Goal: Information Seeking & Learning: Find specific fact

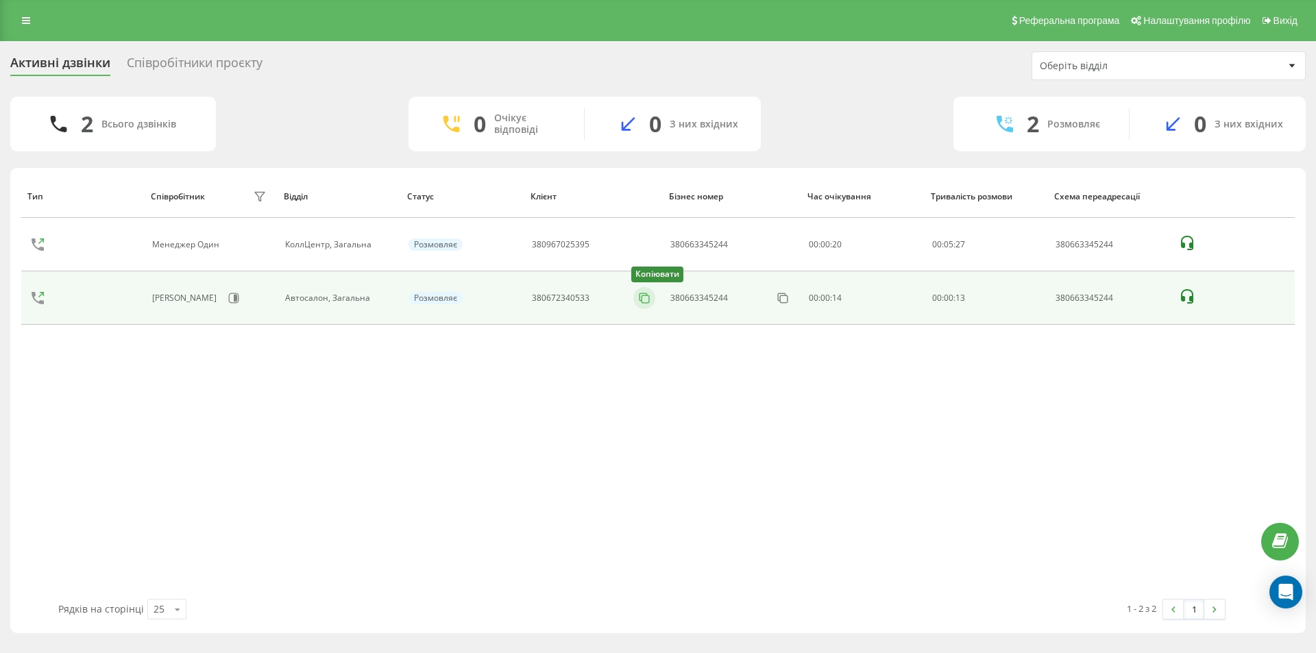
click at [635, 298] on button at bounding box center [644, 298] width 22 height 15
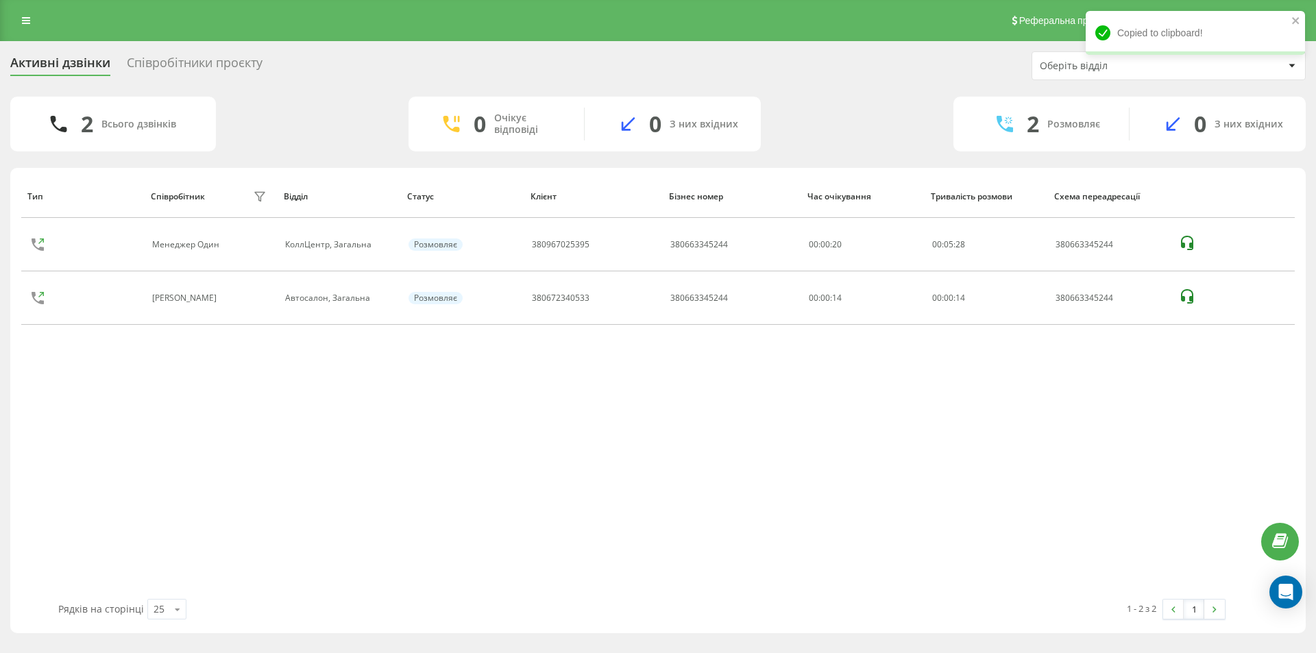
click at [10, 14] on div "Реферальна програма Налаштування профілю Вихід" at bounding box center [658, 20] width 1316 height 41
click at [22, 20] on icon at bounding box center [26, 21] width 8 height 10
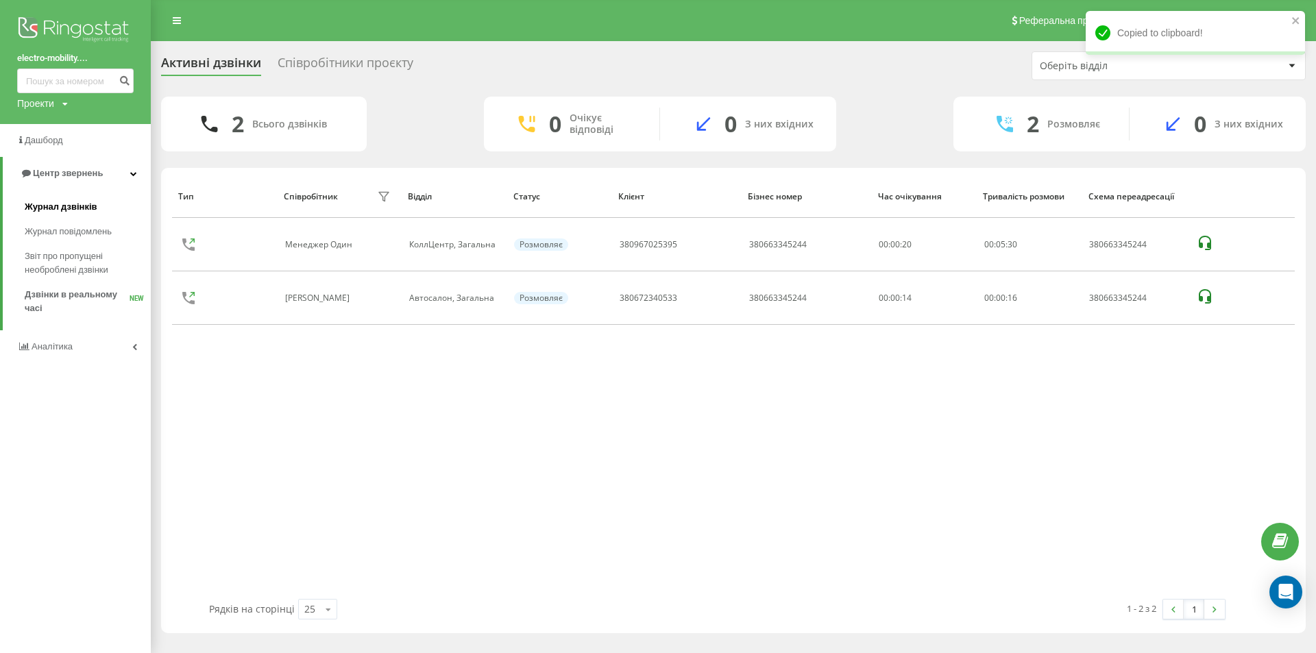
click at [73, 209] on span "Журнал дзвінків" at bounding box center [61, 207] width 73 height 14
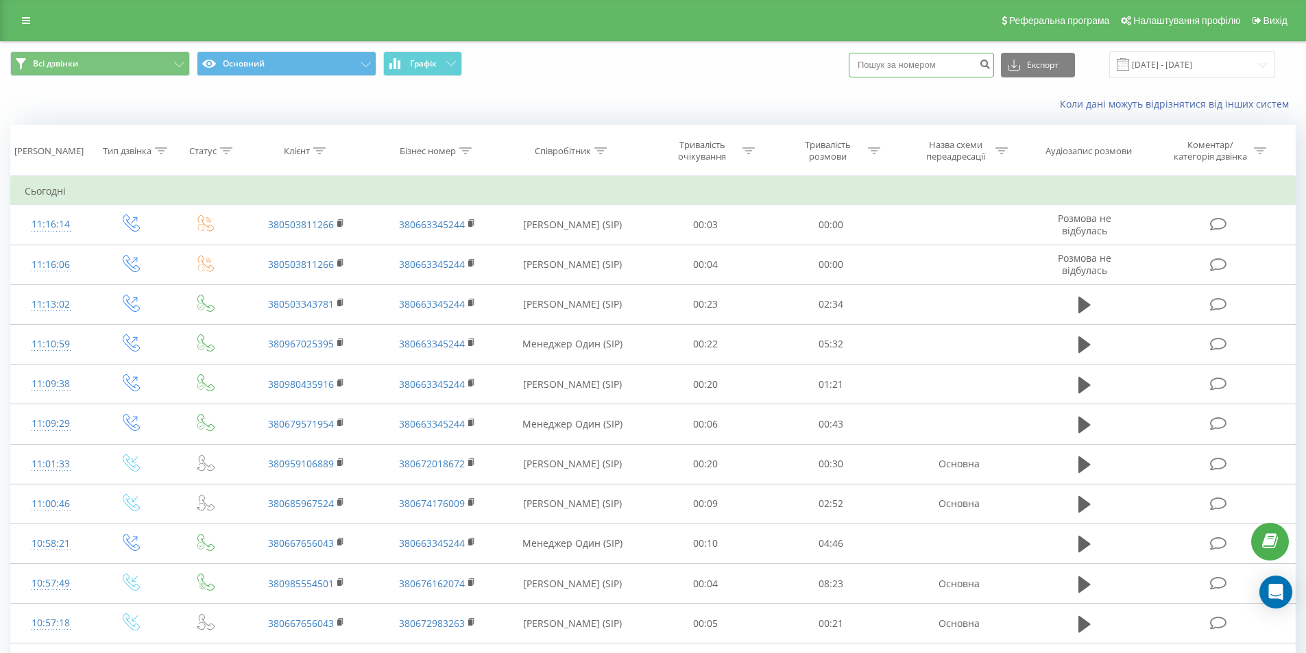
click at [892, 62] on input at bounding box center [921, 65] width 145 height 25
paste input "380672340533"
type input "380672340533"
click at [991, 64] on icon "submit" at bounding box center [985, 62] width 12 height 8
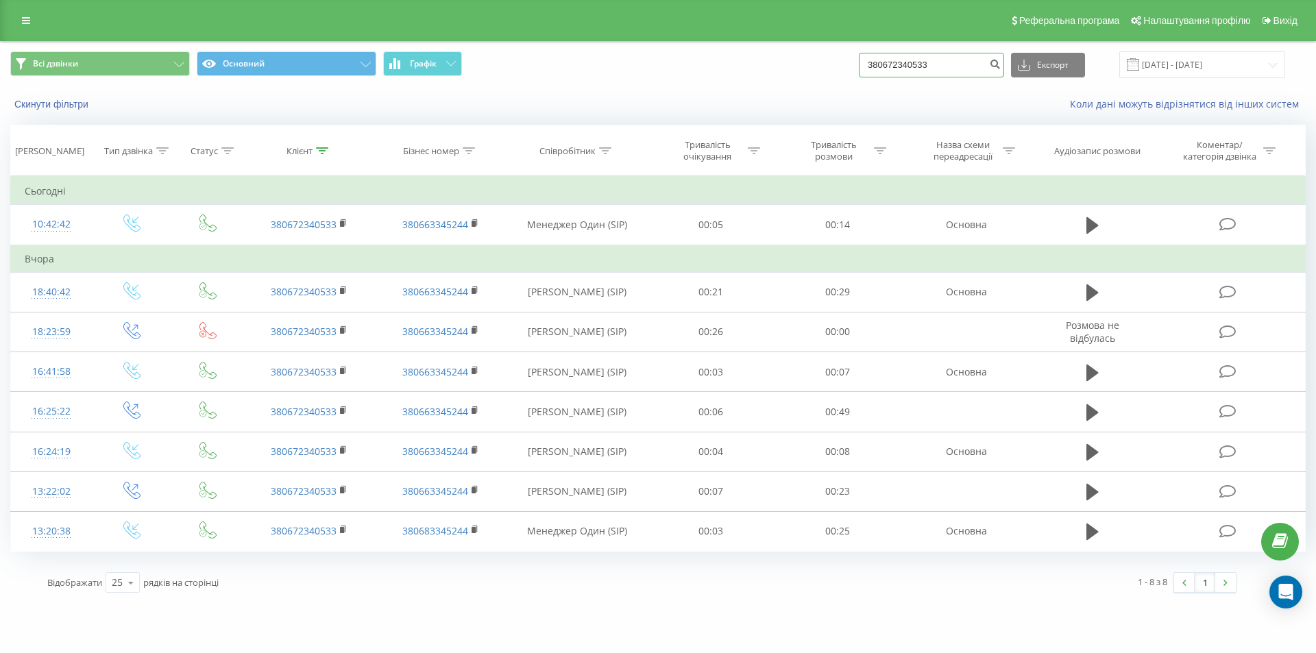
drag, startPoint x: 955, startPoint y: 62, endPoint x: 800, endPoint y: 63, distance: 154.9
click at [800, 63] on div "Всі дзвінки Основний Графік 380672340533 Експорт .csv .xls .xlsx 23.06.2025 - 2…" at bounding box center [658, 64] width 1296 height 27
paste input "73385618"
type input "380733856183"
click at [1001, 66] on icon "submit" at bounding box center [995, 62] width 12 height 8
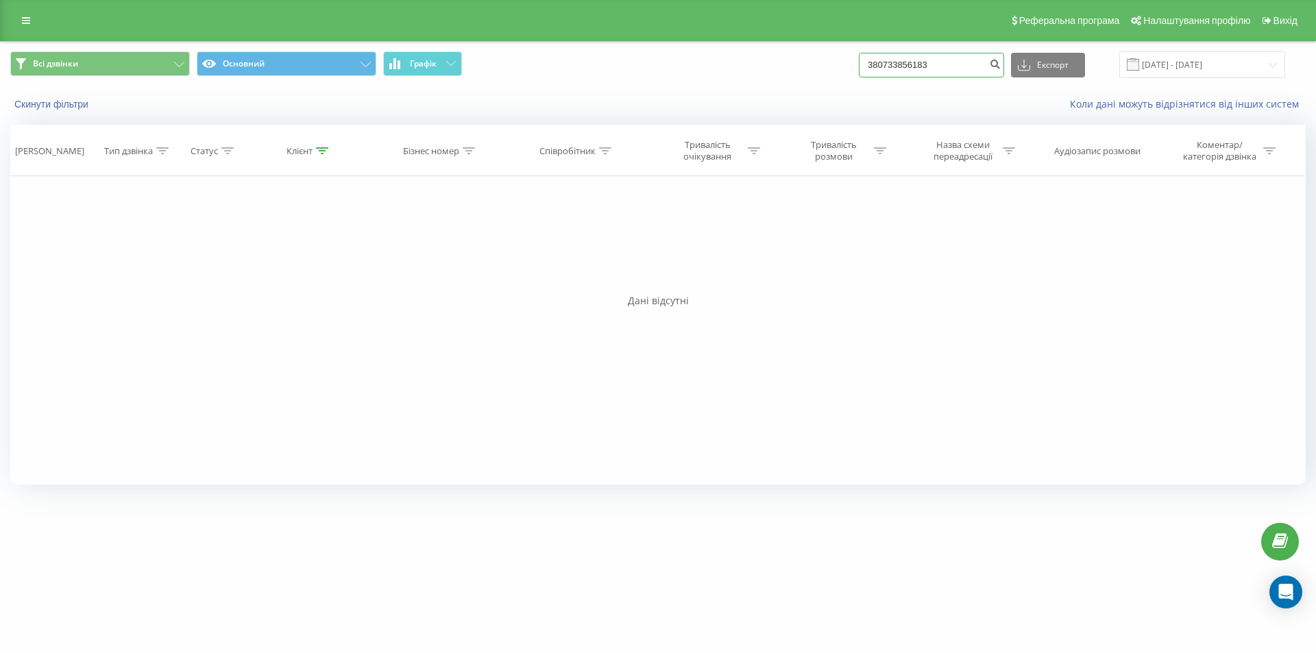
drag, startPoint x: 954, startPoint y: 62, endPoint x: 723, endPoint y: 64, distance: 230.4
click at [723, 64] on div "Всі дзвінки Основний Графік 380733856183 Експорт .csv .xls .xlsx 23.06.2025 - 2…" at bounding box center [658, 64] width 1296 height 27
paste input "967846995"
type input "380967846995"
click at [1001, 65] on icon "submit" at bounding box center [995, 62] width 12 height 8
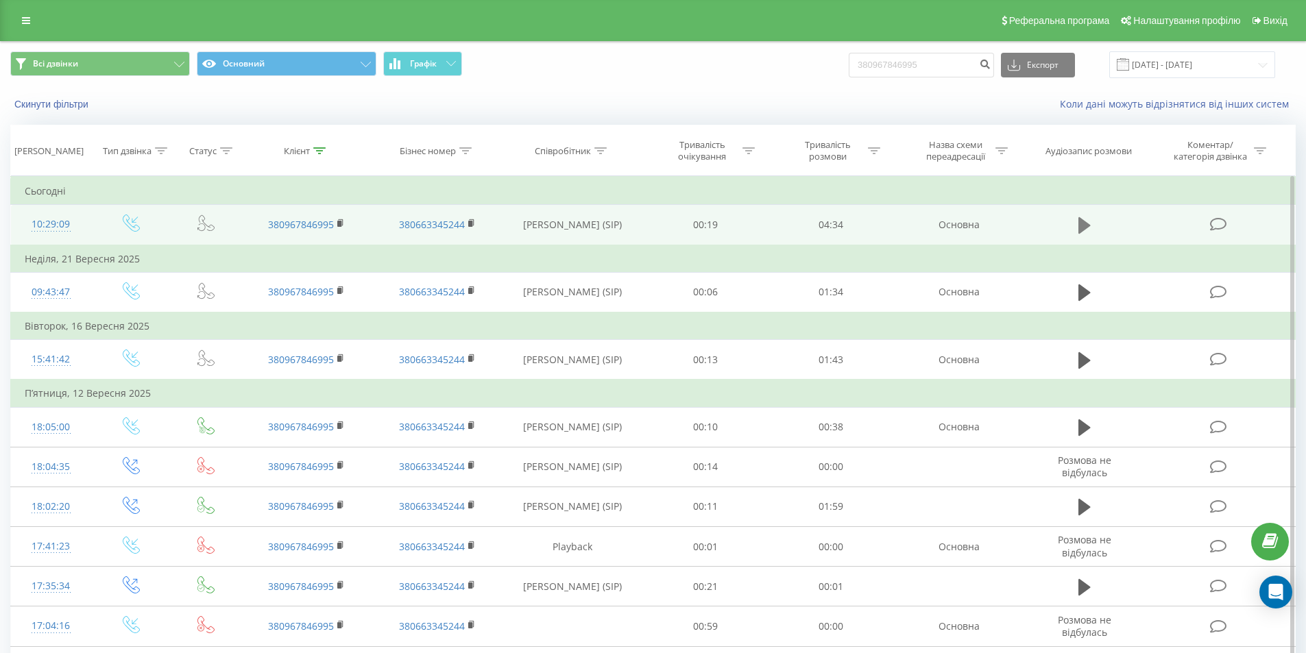
click at [1091, 223] on button at bounding box center [1084, 225] width 21 height 21
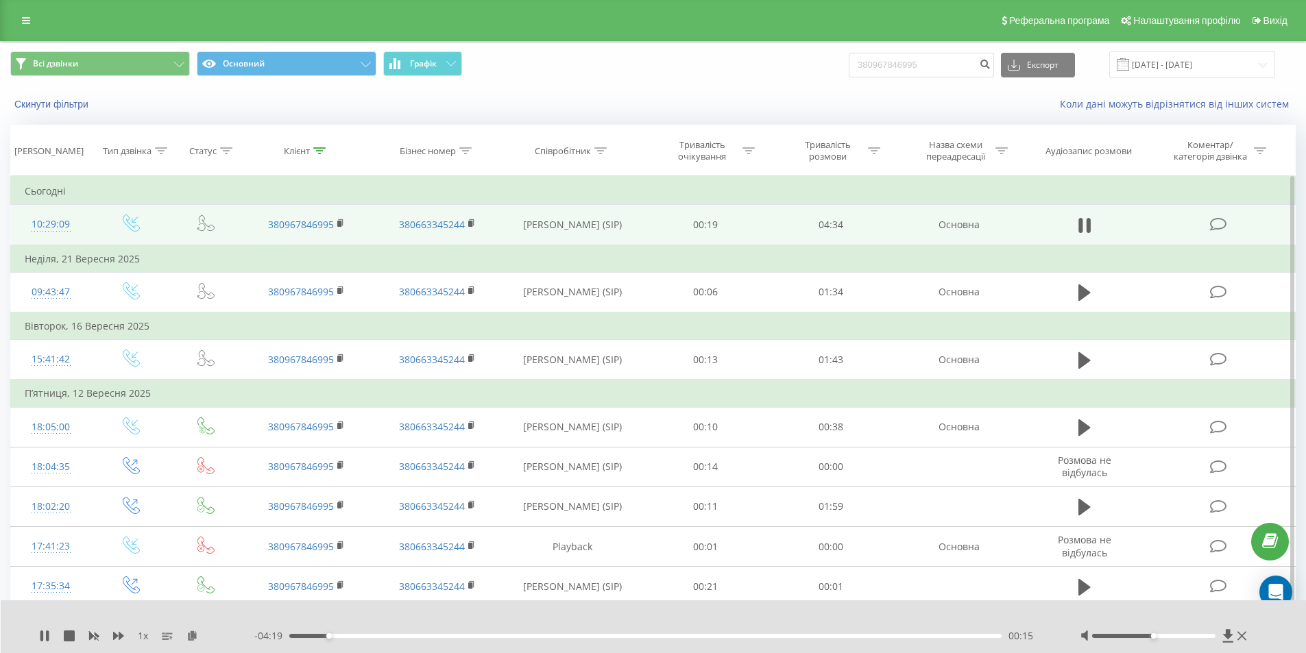
click at [936, 633] on div "- 04:19 00:15 00:15" at bounding box center [650, 636] width 792 height 14
click at [941, 636] on div "00:16" at bounding box center [645, 636] width 713 height 4
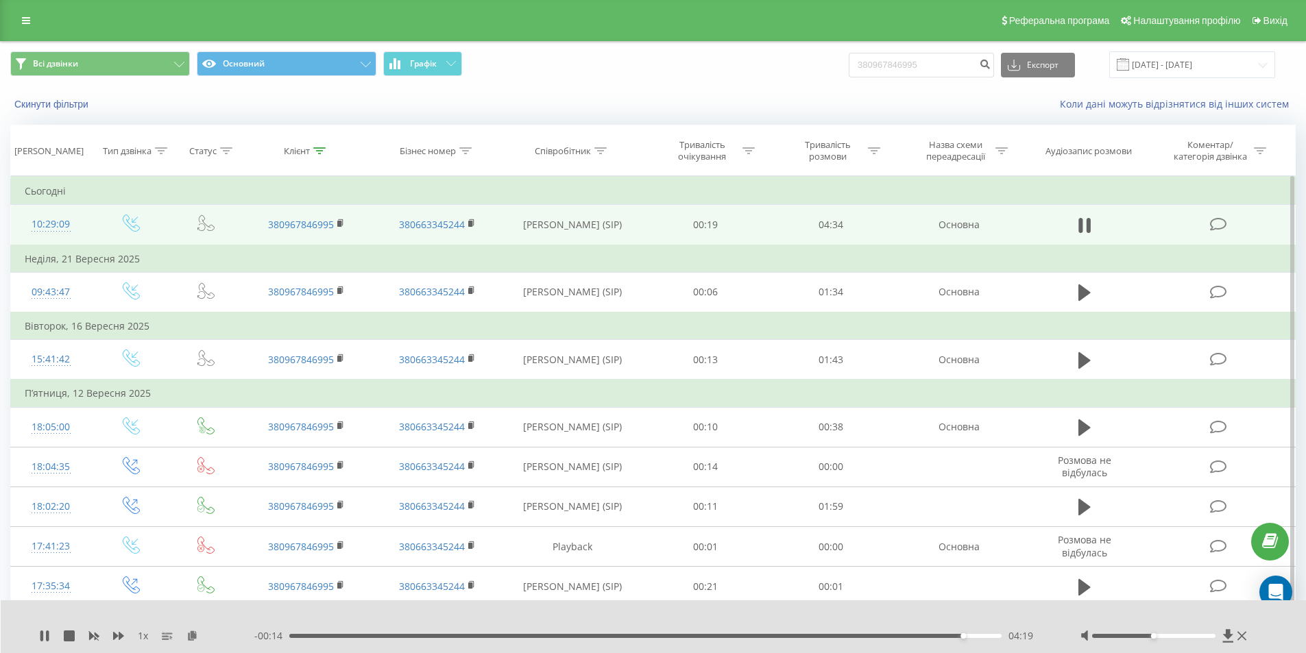
click at [987, 636] on div "04:19" at bounding box center [645, 636] width 713 height 4
drag, startPoint x: 935, startPoint y: 69, endPoint x: 774, endPoint y: 87, distance: 162.2
click at [775, 87] on div "Всі дзвінки Основний Графік 380967846995 Експорт .csv .xls .xlsx 23.06.2025 - 2…" at bounding box center [653, 65] width 1305 height 46
paste input "0836778"
type input "380960836778"
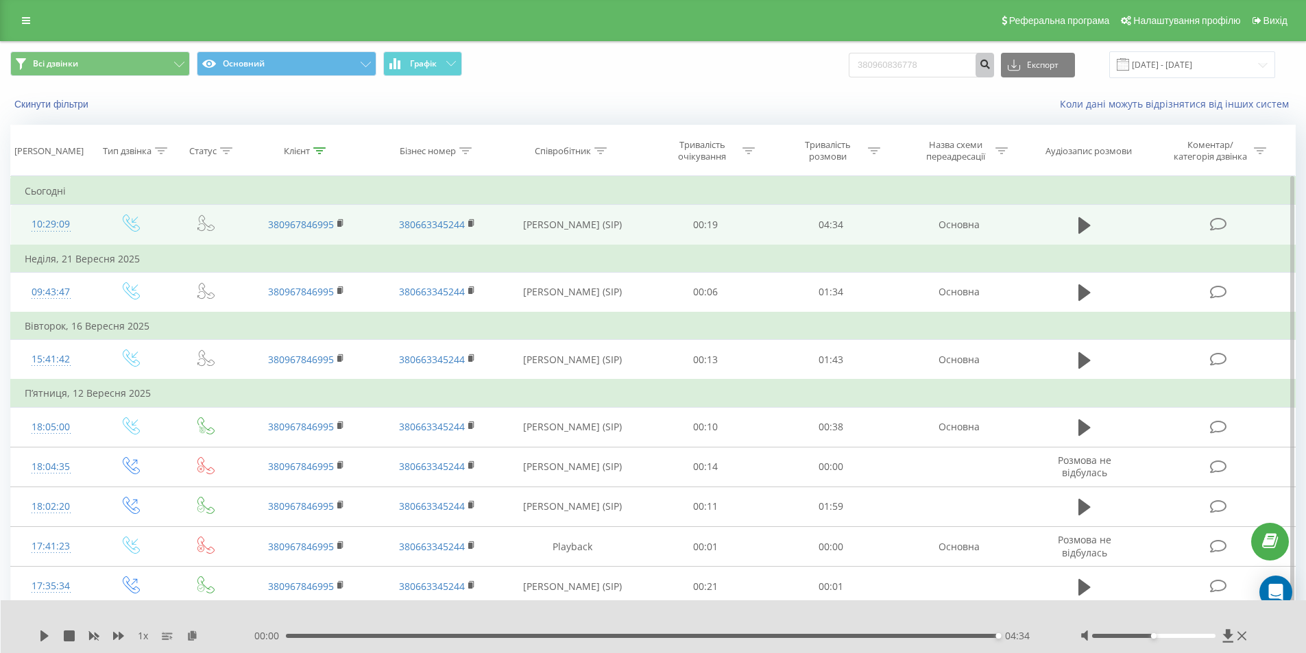
click at [991, 66] on icon "submit" at bounding box center [985, 62] width 12 height 8
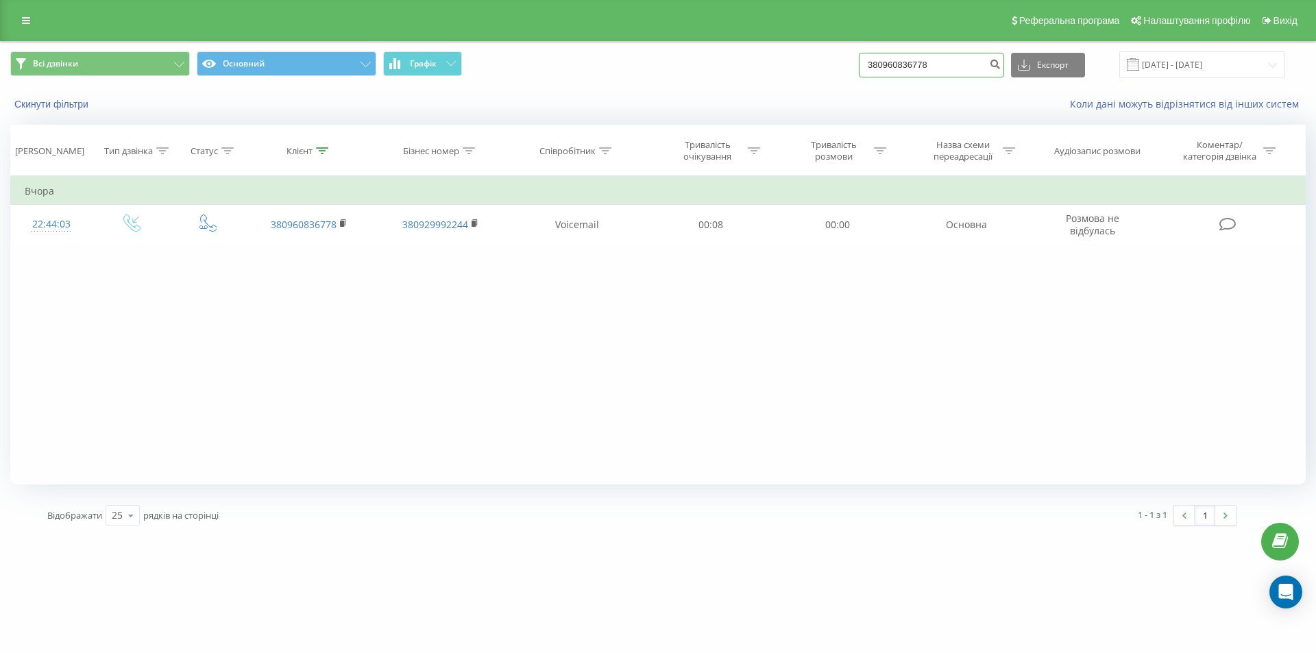
drag, startPoint x: 956, startPoint y: 68, endPoint x: 805, endPoint y: 75, distance: 151.0
click at [805, 75] on div "Всі дзвінки Основний Графік 380960836778 Експорт .csv .xls .xlsx 23.06.2025 - 2…" at bounding box center [658, 64] width 1296 height 27
click at [969, 65] on input "380960836778" at bounding box center [931, 65] width 145 height 25
drag, startPoint x: 949, startPoint y: 65, endPoint x: 750, endPoint y: 72, distance: 198.9
click at [751, 72] on div "Всі дзвінки Основний Графік 380960836778 Експорт .csv .xls .xlsx 23.06.2025 - 2…" at bounding box center [658, 64] width 1296 height 27
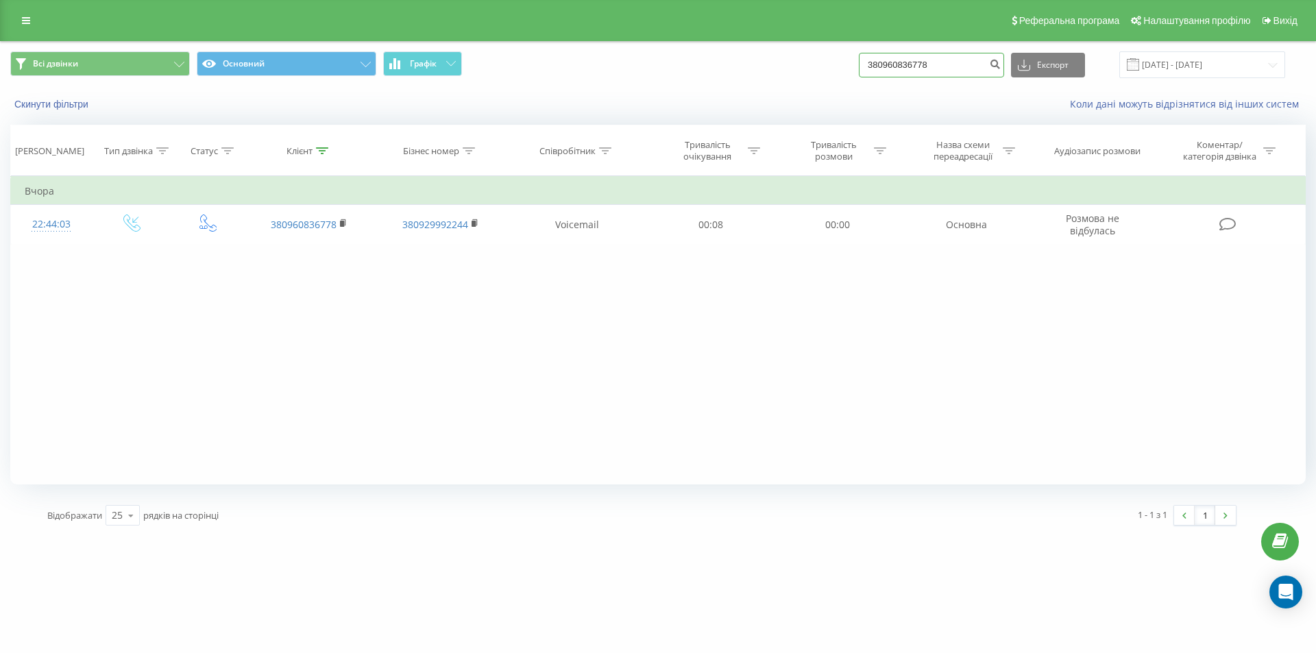
paste input "677224217"
type input "380677224217"
click at [1001, 66] on icon "submit" at bounding box center [995, 62] width 12 height 8
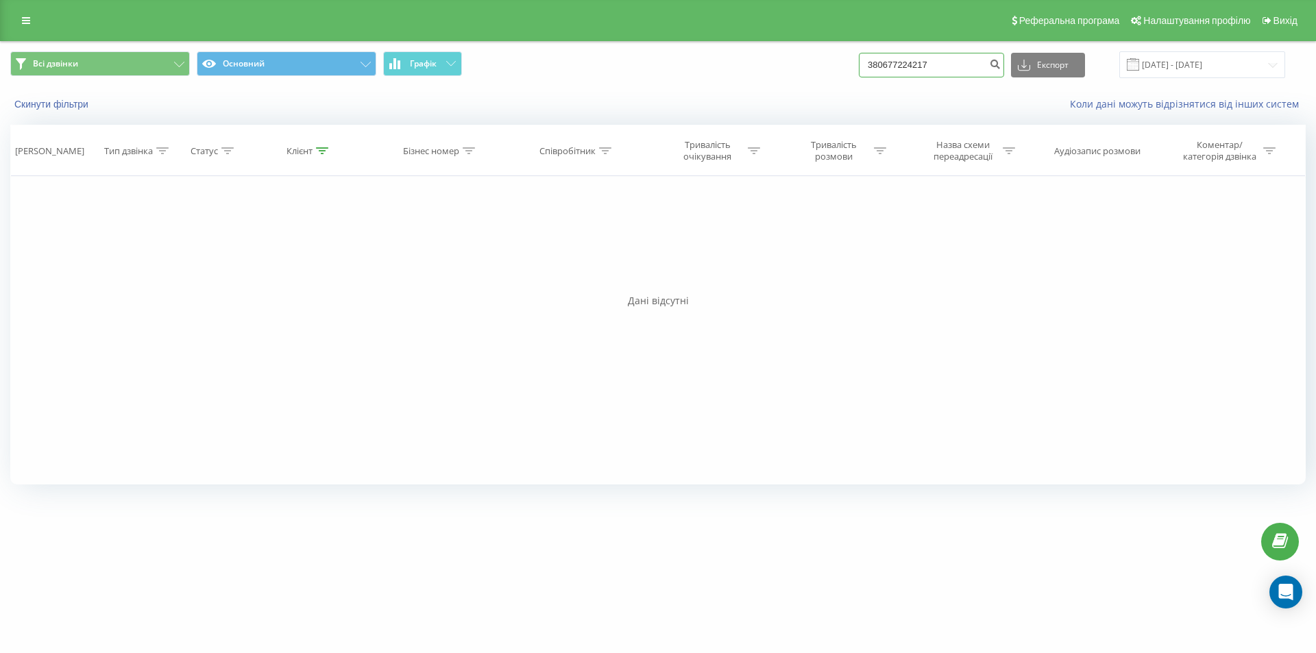
drag, startPoint x: 959, startPoint y: 72, endPoint x: 788, endPoint y: 69, distance: 170.7
click at [789, 69] on div "Всі дзвінки Основний Графік 380677224217 Експорт .csv .xls .xlsx 23.06.2025 - 2…" at bounding box center [658, 64] width 1296 height 27
click at [1001, 60] on icon "submit" at bounding box center [995, 62] width 12 height 8
